Goal: Find contact information: Find contact information

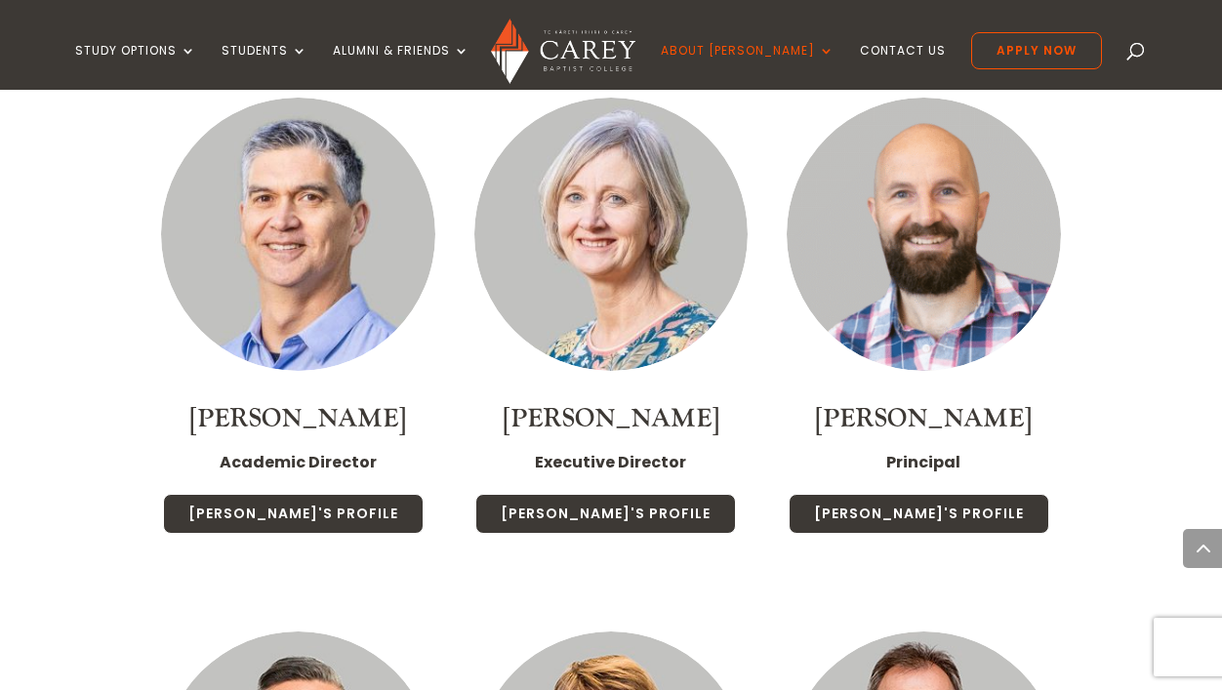
scroll to position [2188, 0]
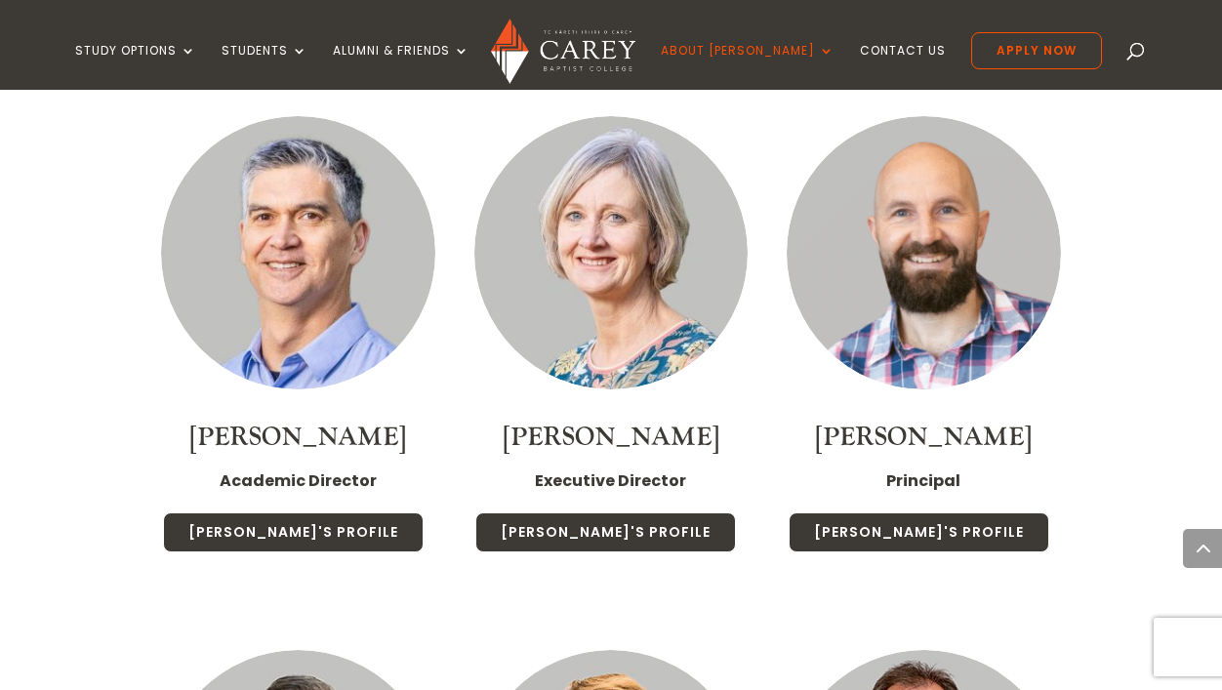
click at [955, 293] on img at bounding box center [923, 253] width 274 height 274
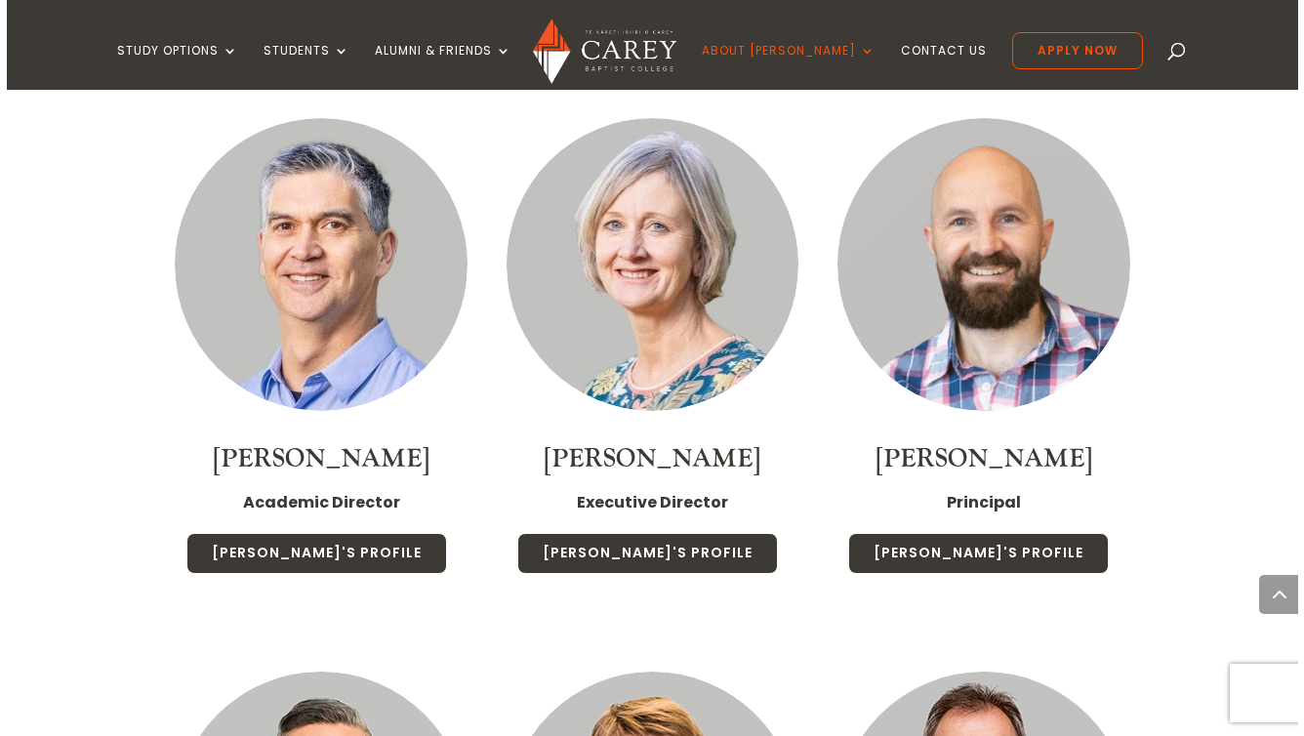
scroll to position [2244, 0]
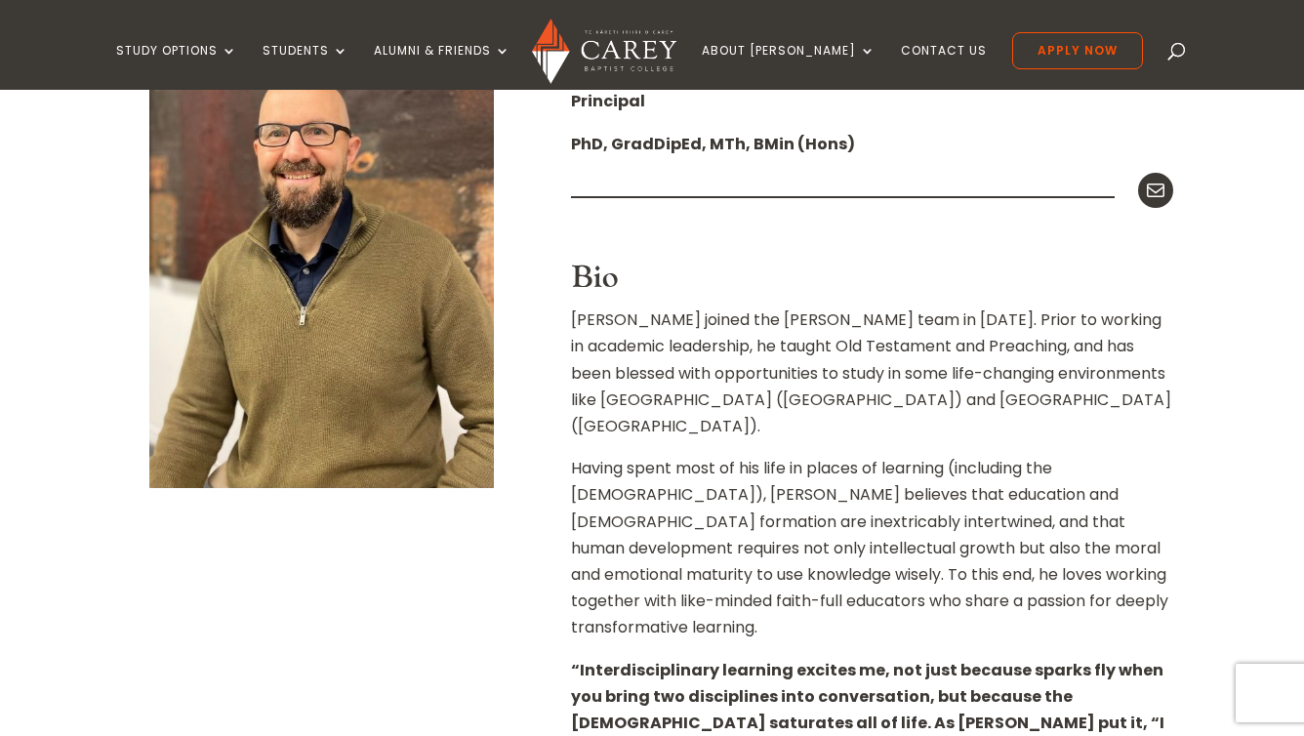
scroll to position [652, 0]
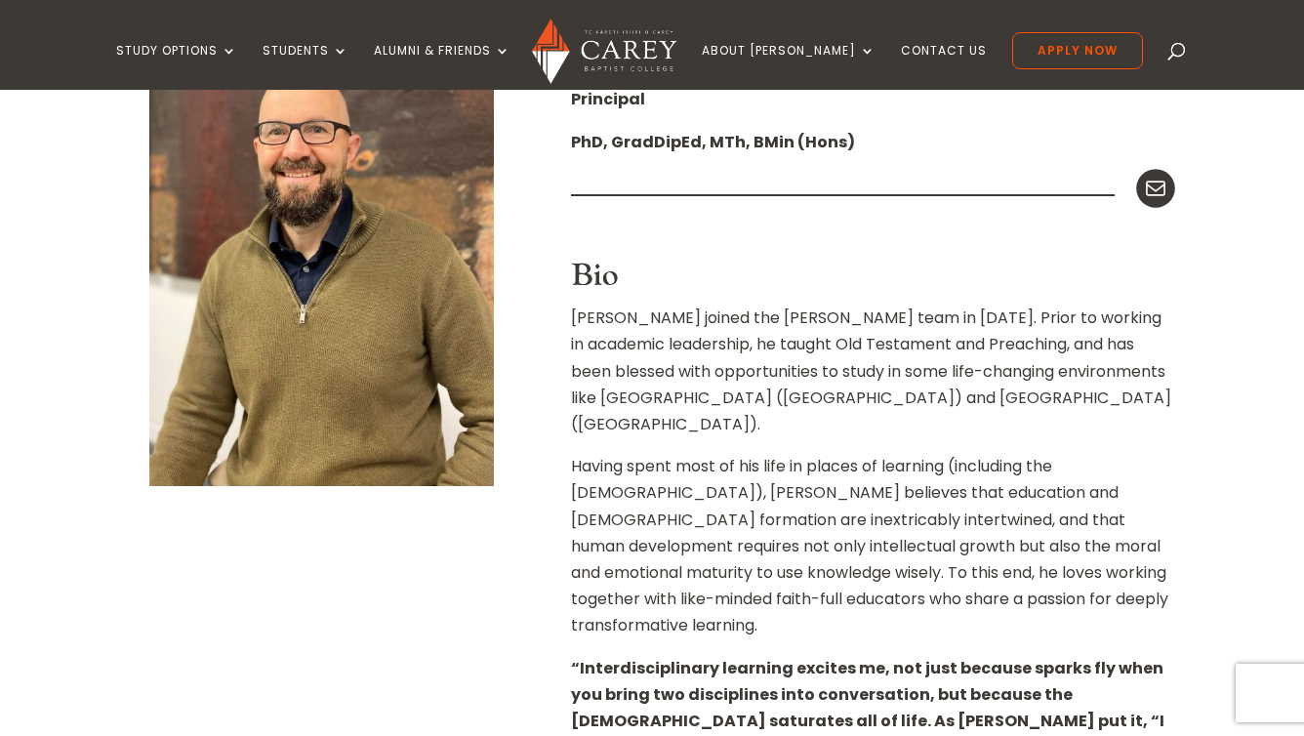
click at [1152, 193] on icon at bounding box center [1155, 188] width 25 height 25
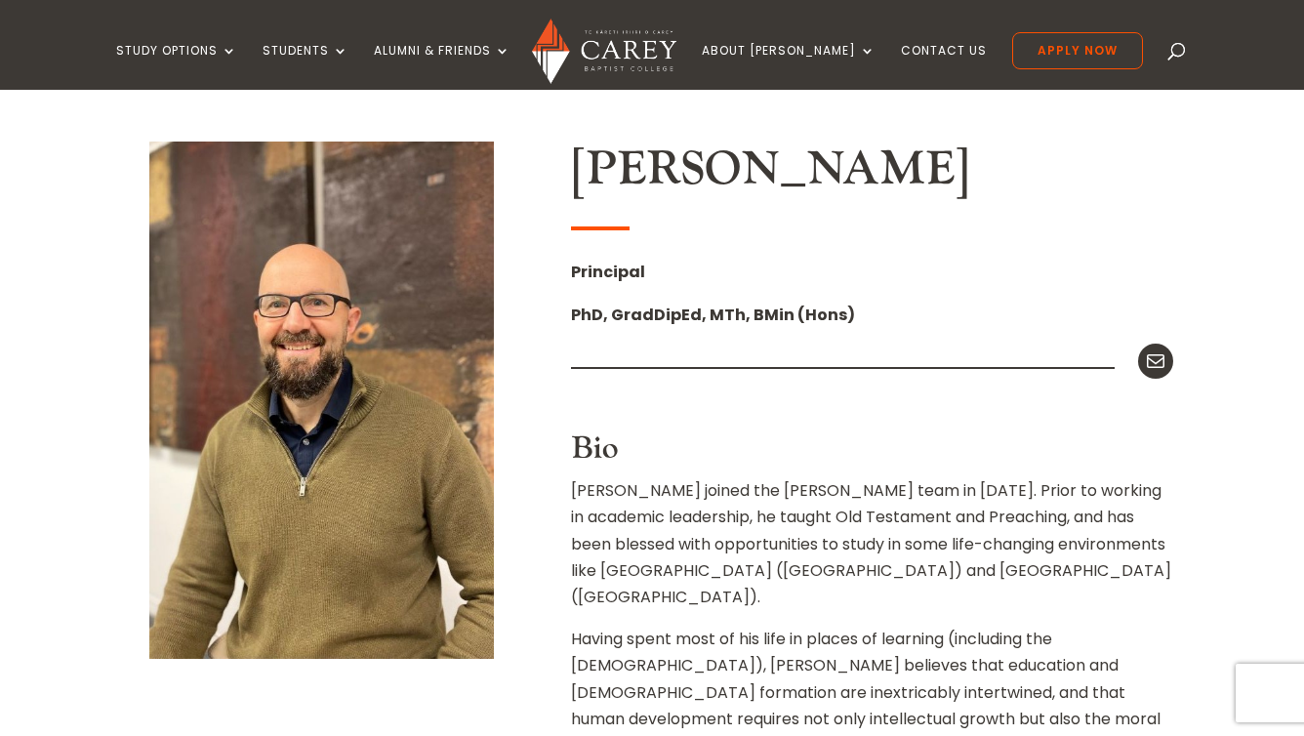
scroll to position [475, 0]
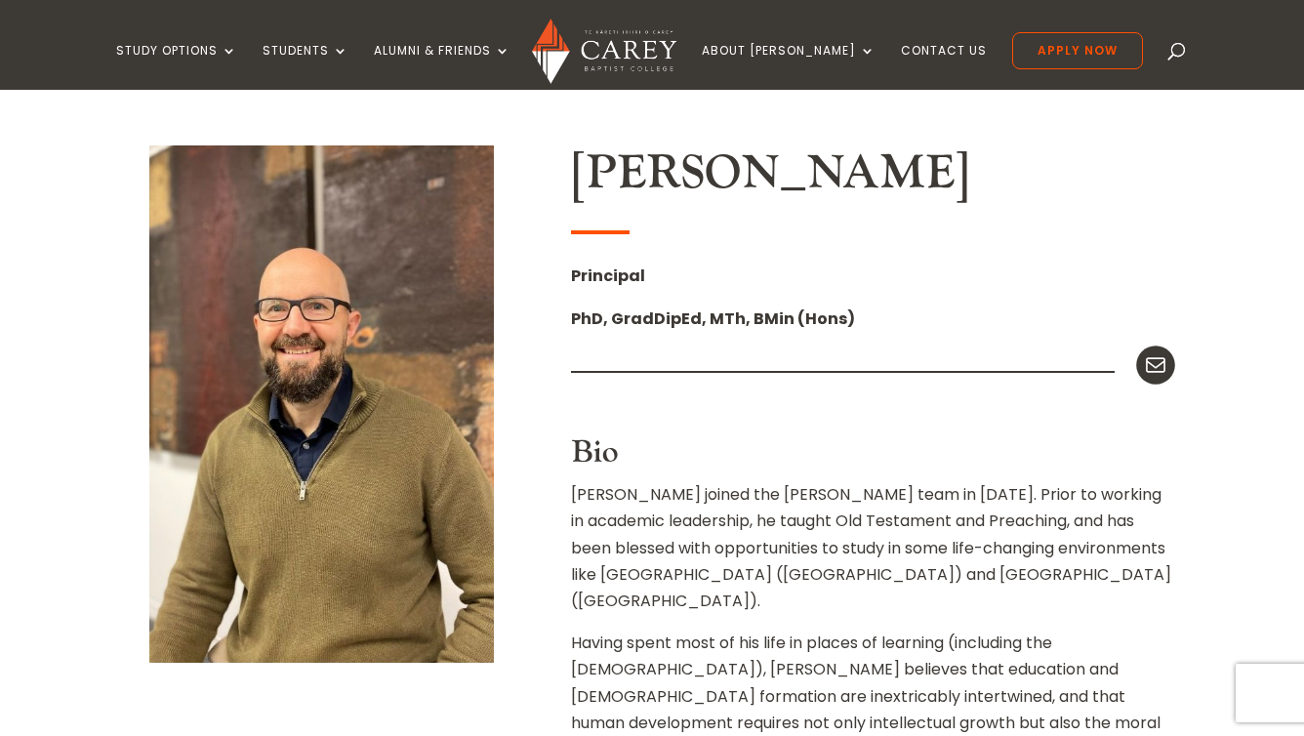
click at [1160, 355] on icon at bounding box center [1155, 364] width 25 height 25
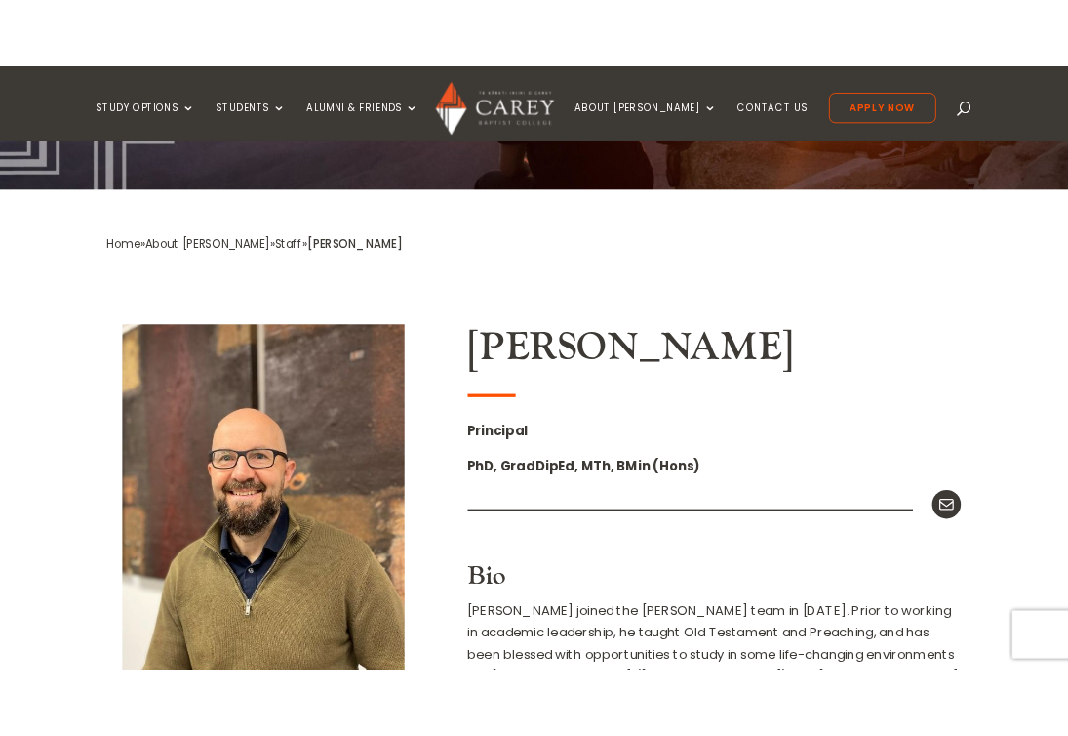
scroll to position [302, 0]
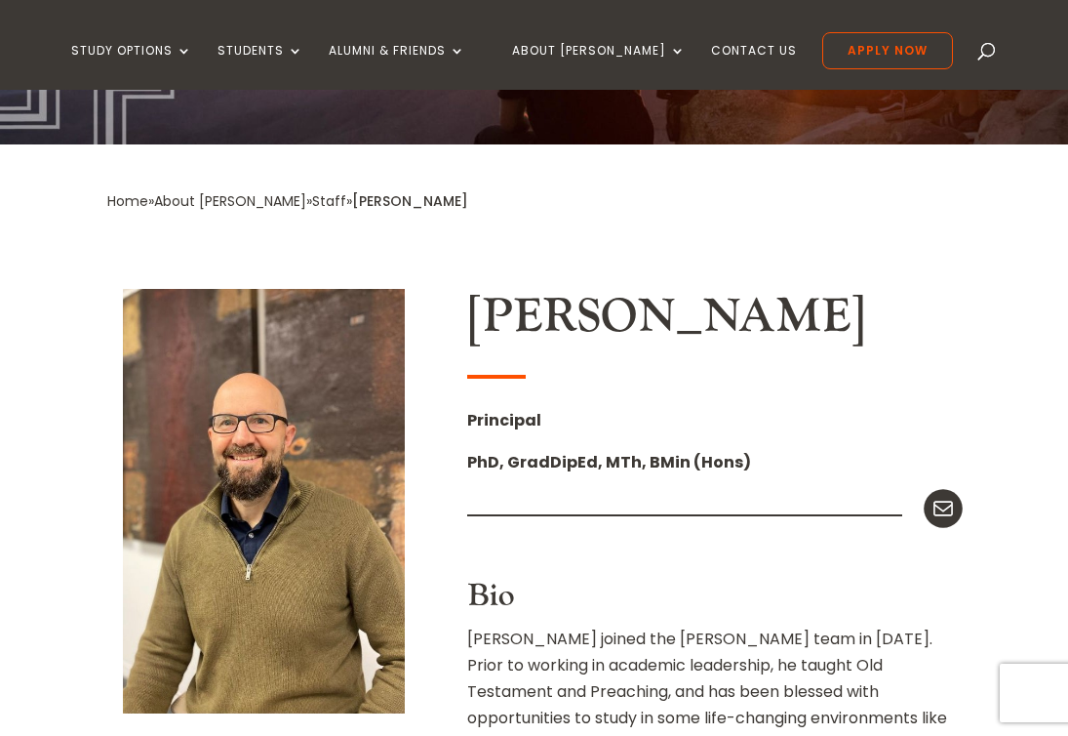
click at [934, 508] on icon at bounding box center [943, 508] width 25 height 25
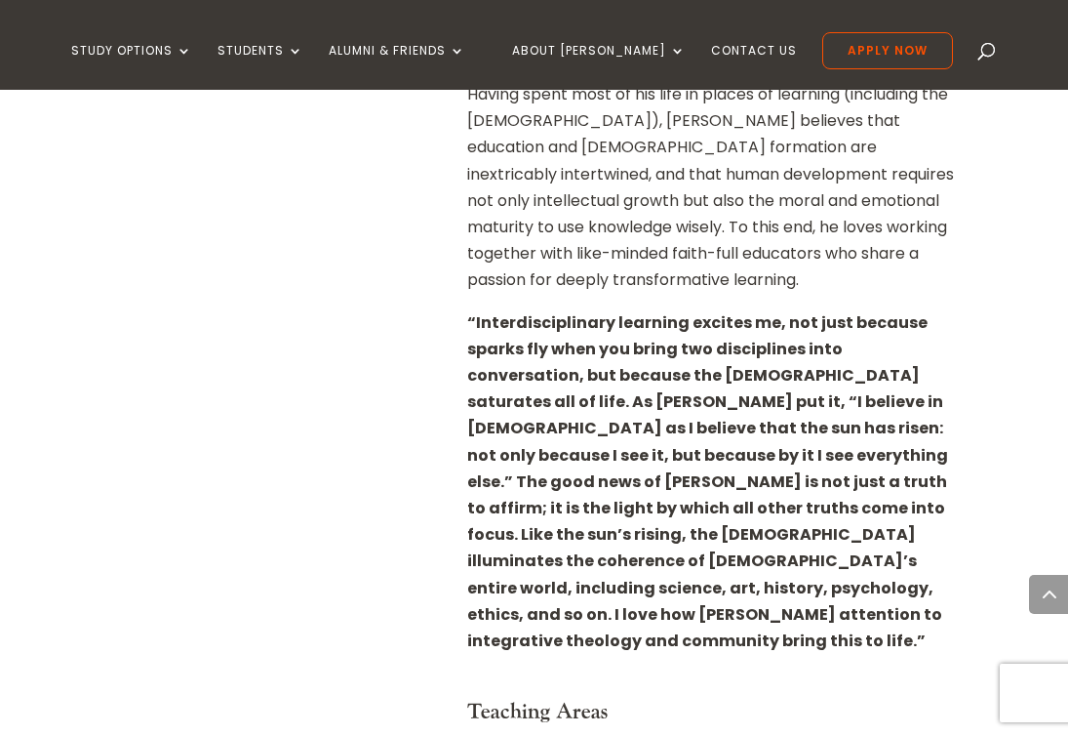
scroll to position [1026, 0]
